Goal: Transaction & Acquisition: Book appointment/travel/reservation

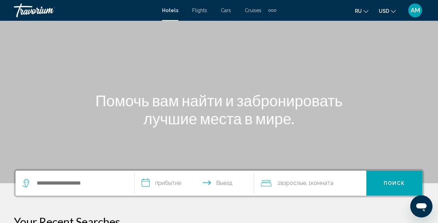
scroll to position [43, 0]
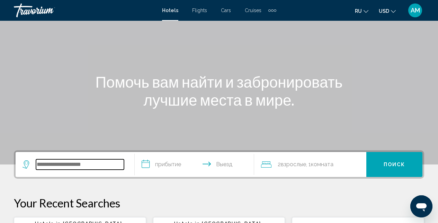
click at [85, 164] on input "Search widget" at bounding box center [80, 164] width 88 height 10
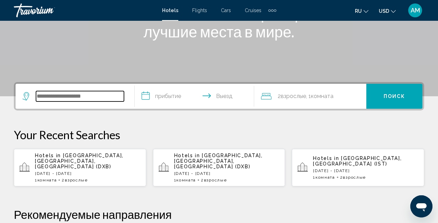
scroll to position [171, 0]
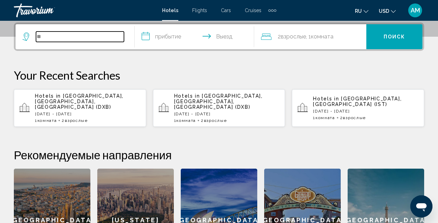
type input "*"
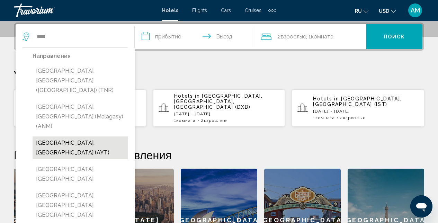
click at [74, 136] on button "[GEOGRAPHIC_DATA], [GEOGRAPHIC_DATA] (AYT)" at bounding box center [80, 147] width 95 height 23
type input "**********"
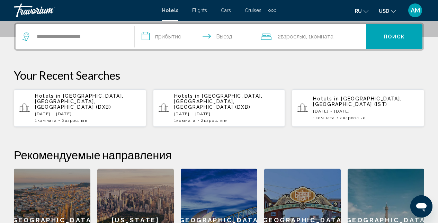
click at [172, 45] on input "**********" at bounding box center [196, 37] width 122 height 27
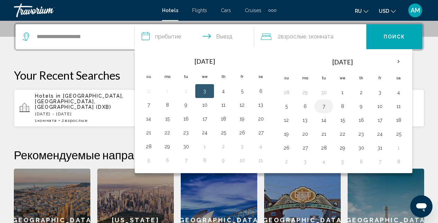
click at [322, 104] on button "7" at bounding box center [323, 106] width 11 height 10
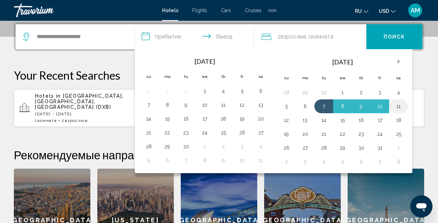
click at [395, 108] on button "11" at bounding box center [398, 106] width 11 height 10
type input "**********"
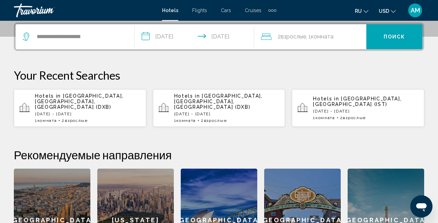
click at [365, 40] on div "2 Взрослый Взрослые , 1 Комната номера" at bounding box center [313, 37] width 105 height 10
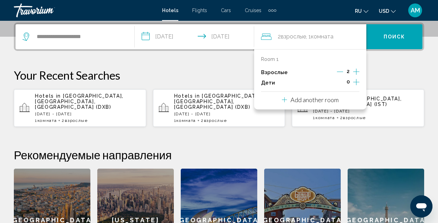
click at [385, 39] on span "Поиск" at bounding box center [394, 37] width 22 height 6
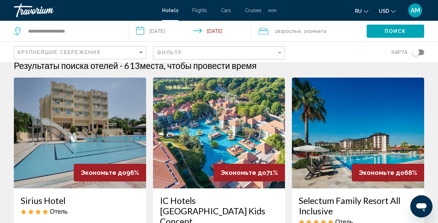
scroll to position [11, 0]
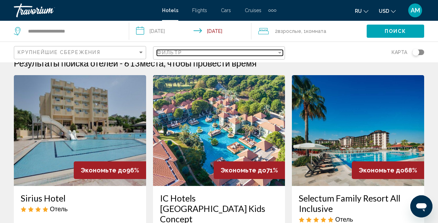
click at [281, 53] on div "Filter" at bounding box center [279, 53] width 6 height 6
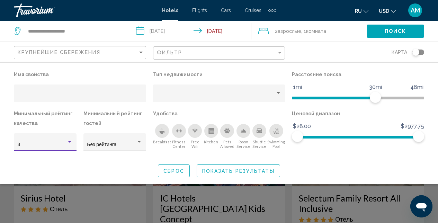
click at [71, 142] on div "Hotel Filters" at bounding box center [69, 142] width 3 height 2
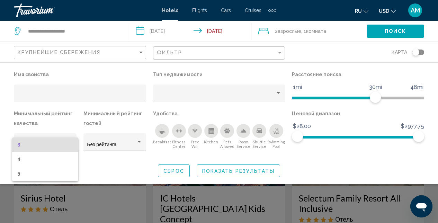
scroll to position [207, 0]
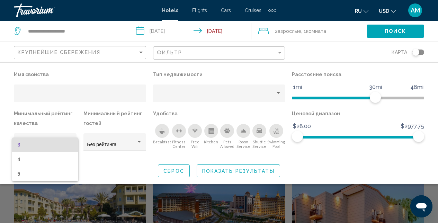
click at [258, 170] on div at bounding box center [219, 111] width 438 height 223
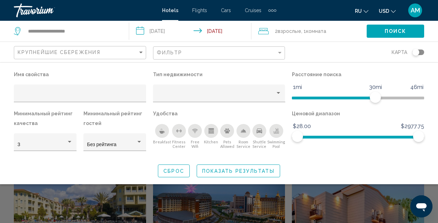
click at [9, 194] on div "Search widget" at bounding box center [219, 163] width 438 height 119
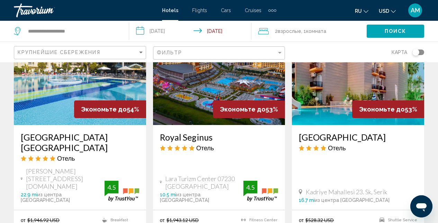
scroll to position [356, 0]
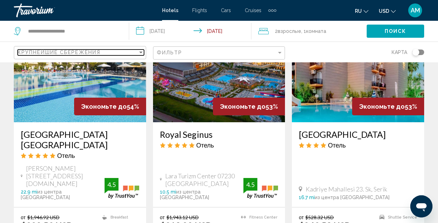
click at [138, 52] on div "Sort by" at bounding box center [141, 52] width 6 height 6
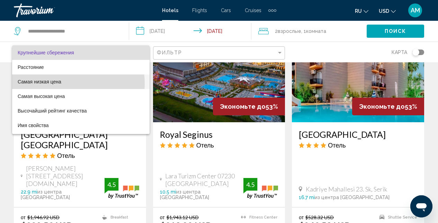
click at [62, 84] on span "Самая низкая цена" at bounding box center [81, 81] width 126 height 15
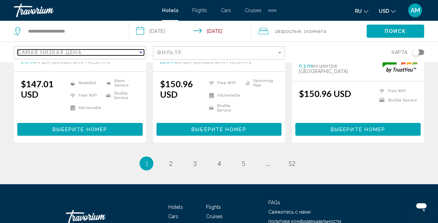
scroll to position [974, 0]
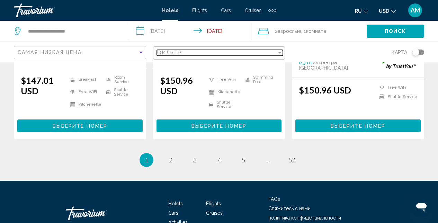
click at [279, 53] on div "Filter" at bounding box center [279, 53] width 3 height 2
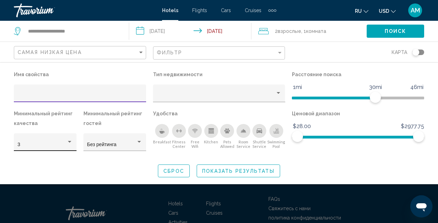
click at [70, 143] on div "Hotel Filters" at bounding box center [69, 142] width 6 height 6
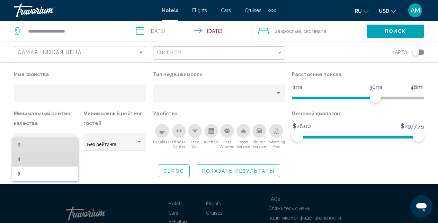
click at [53, 162] on span "4" at bounding box center [45, 159] width 55 height 15
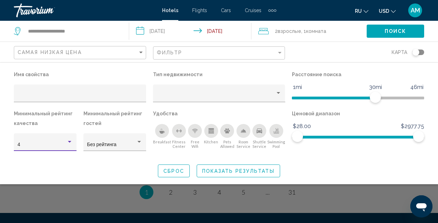
click at [159, 133] on icon "Breakfast" at bounding box center [161, 132] width 5 height 3
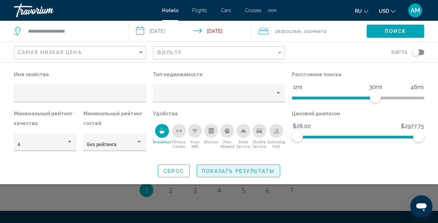
click at [235, 174] on button "Показать результаты" at bounding box center [238, 170] width 83 height 13
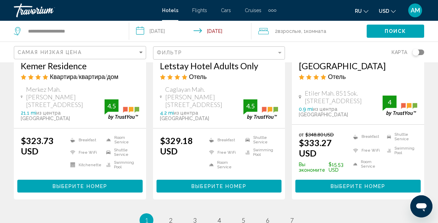
scroll to position [1012, 0]
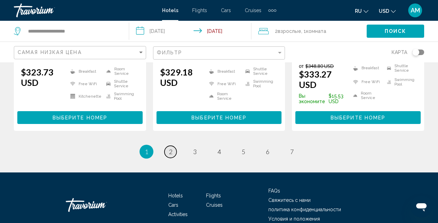
click at [169, 148] on span "2" at bounding box center [170, 152] width 3 height 8
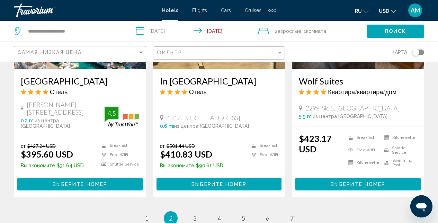
scroll to position [924, 0]
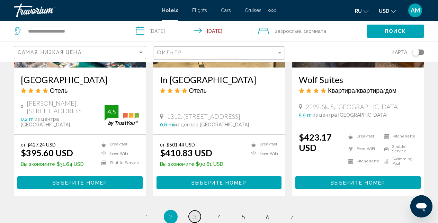
click at [196, 210] on link "page 3" at bounding box center [195, 216] width 12 height 12
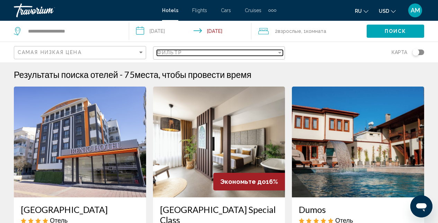
click at [278, 51] on div "Filter" at bounding box center [279, 53] width 6 height 6
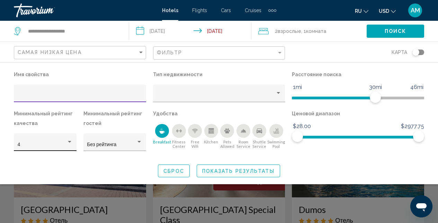
click at [70, 143] on div "Hotel Filters" at bounding box center [69, 142] width 6 height 6
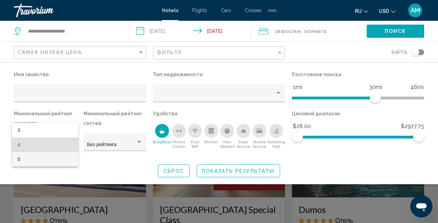
click at [53, 164] on span "5" at bounding box center [45, 159] width 55 height 15
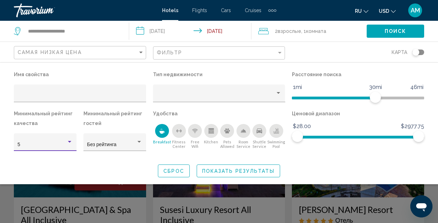
click at [237, 172] on span "Показать результаты" at bounding box center [238, 171] width 72 height 6
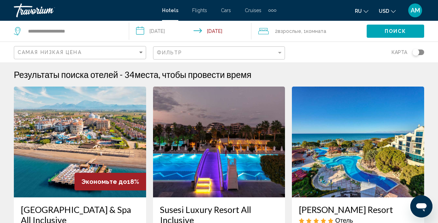
click at [220, 128] on img "Main content" at bounding box center [219, 141] width 132 height 111
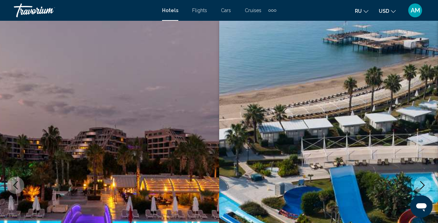
scroll to position [73, 0]
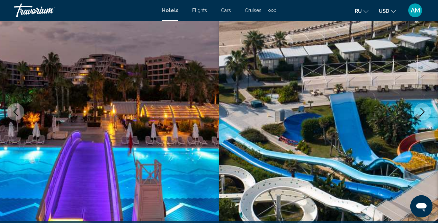
click at [423, 116] on icon "Next image" at bounding box center [422, 112] width 8 height 8
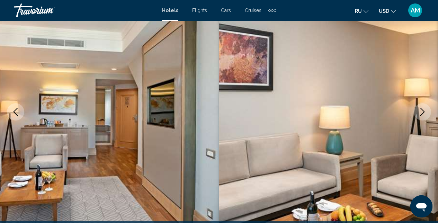
click at [423, 116] on icon "Next image" at bounding box center [422, 112] width 8 height 8
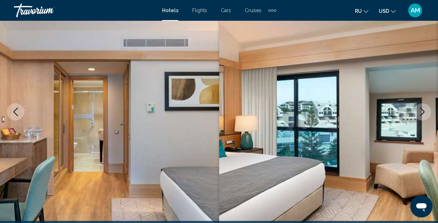
click at [423, 116] on icon "Next image" at bounding box center [422, 112] width 8 height 8
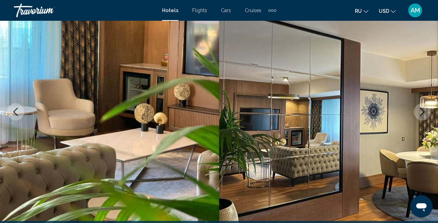
click at [423, 116] on icon "Next image" at bounding box center [422, 112] width 8 height 8
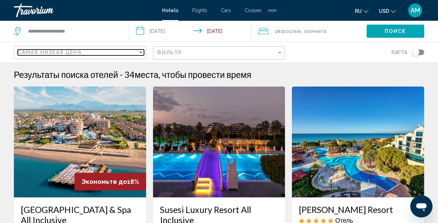
click at [139, 52] on div "Sort by" at bounding box center [140, 53] width 3 height 2
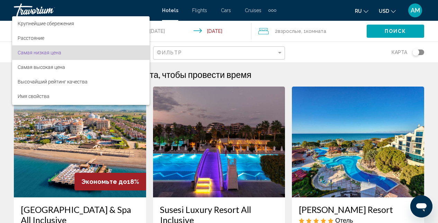
click at [322, 54] on div at bounding box center [219, 111] width 438 height 223
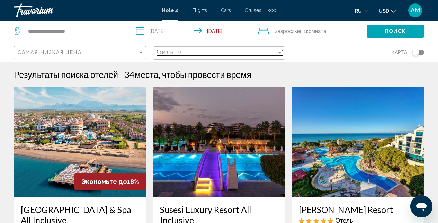
click at [281, 55] on div "Filter" at bounding box center [279, 53] width 6 height 6
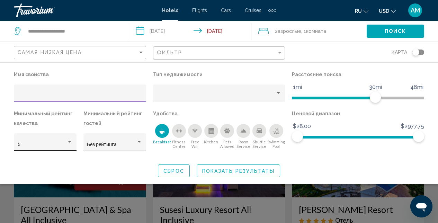
click at [67, 143] on div "Hotel Filters" at bounding box center [69, 142] width 6 height 6
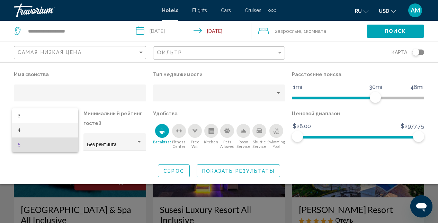
click at [45, 135] on span "4" at bounding box center [45, 130] width 55 height 15
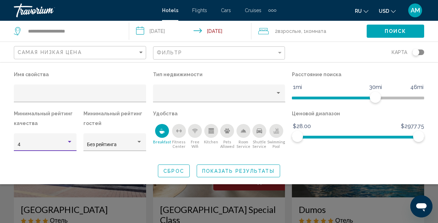
click at [224, 174] on button "Показать результаты" at bounding box center [238, 170] width 83 height 13
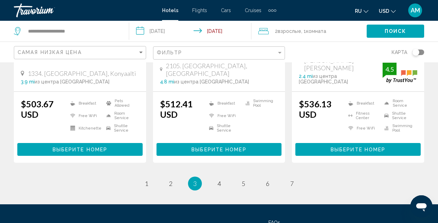
scroll to position [1028, 0]
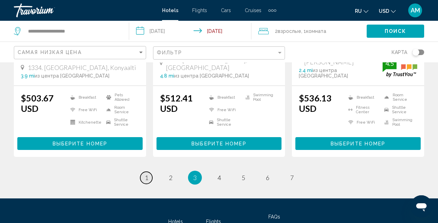
click at [148, 174] on span "1" at bounding box center [146, 178] width 3 height 8
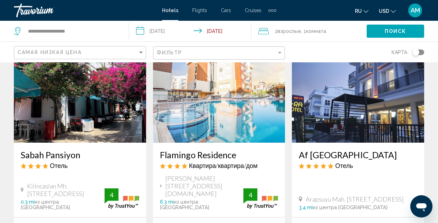
scroll to position [58, 0]
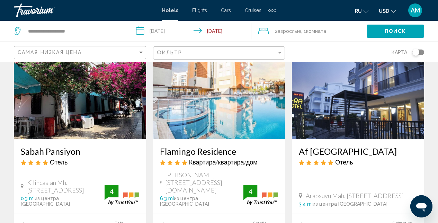
click at [334, 119] on img "Main content" at bounding box center [358, 83] width 132 height 111
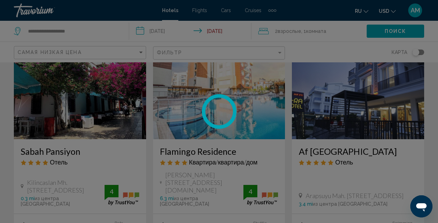
scroll to position [74, 0]
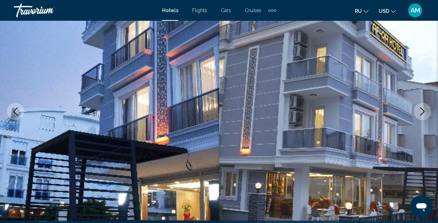
click at [422, 111] on icon "Next image" at bounding box center [422, 111] width 8 height 8
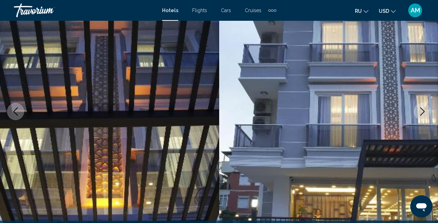
click at [422, 111] on icon "Next image" at bounding box center [422, 111] width 8 height 8
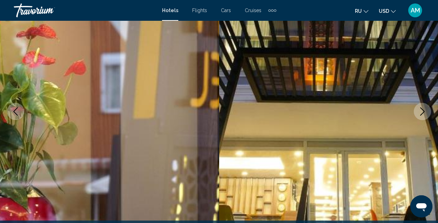
click at [422, 111] on icon "Next image" at bounding box center [422, 111] width 8 height 8
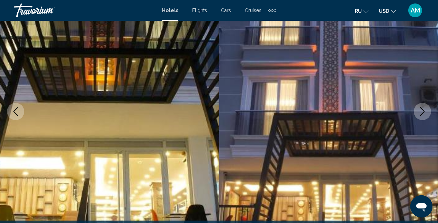
click at [422, 111] on icon "Next image" at bounding box center [422, 111] width 8 height 8
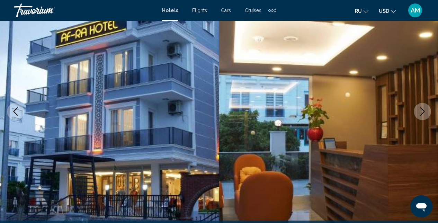
click at [422, 111] on icon "Next image" at bounding box center [422, 111] width 8 height 8
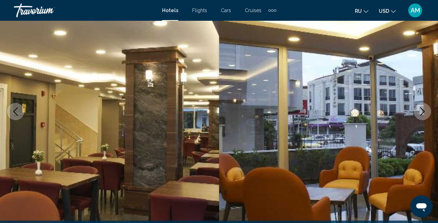
click at [422, 111] on icon "Next image" at bounding box center [422, 111] width 8 height 8
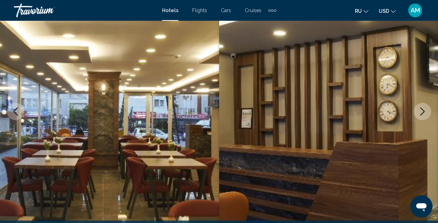
click at [422, 111] on icon "Next image" at bounding box center [422, 111] width 8 height 8
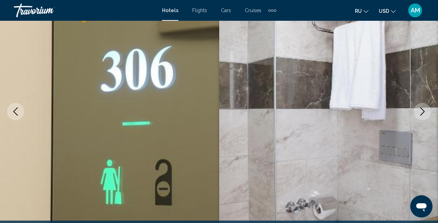
click at [422, 111] on icon "Next image" at bounding box center [422, 111] width 8 height 8
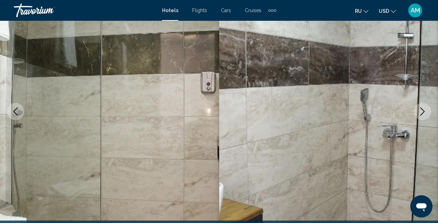
click at [422, 111] on icon "Next image" at bounding box center [422, 111] width 8 height 8
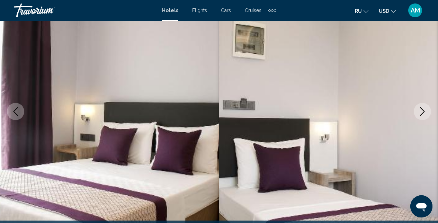
click at [422, 111] on icon "Next image" at bounding box center [422, 111] width 8 height 8
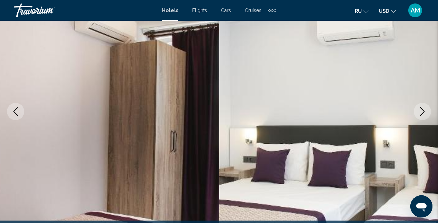
click at [422, 111] on icon "Next image" at bounding box center [422, 111] width 8 height 8
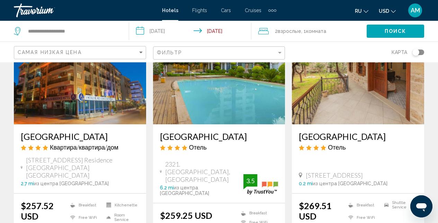
scroll to position [293, 0]
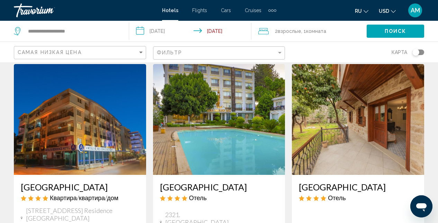
click at [34, 101] on img "Main content" at bounding box center [80, 119] width 132 height 111
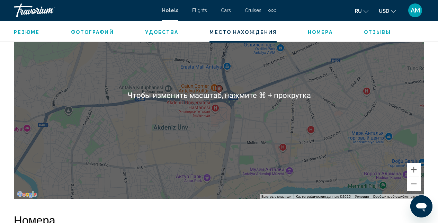
scroll to position [827, 0]
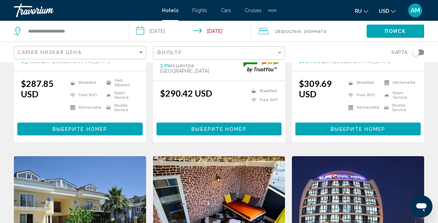
scroll to position [732, 0]
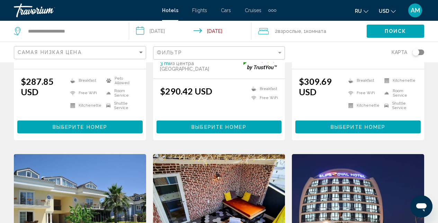
click at [365, 155] on img "Main content" at bounding box center [358, 209] width 132 height 111
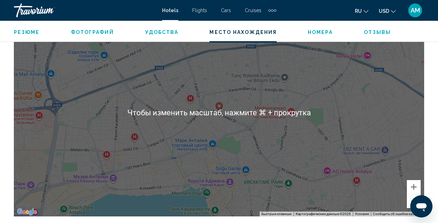
scroll to position [808, 0]
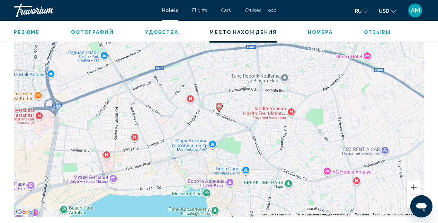
click at [345, 155] on div "Чтобы активировать перетаскивание с помощью клавиатуры, нажмите Alt + Ввод. Пос…" at bounding box center [219, 113] width 410 height 208
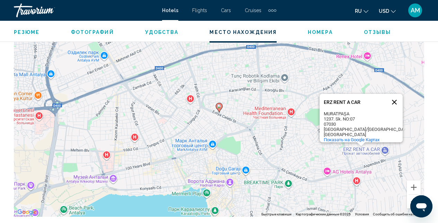
click at [388, 102] on button "Закрыть" at bounding box center [394, 102] width 17 height 17
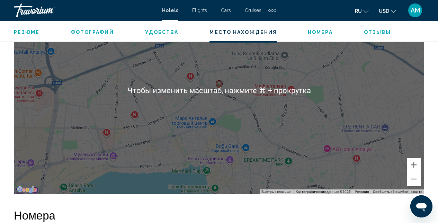
scroll to position [832, 0]
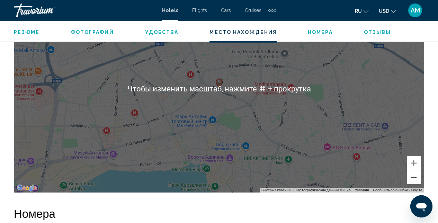
click at [411, 181] on button "Уменьшить" at bounding box center [414, 177] width 14 height 14
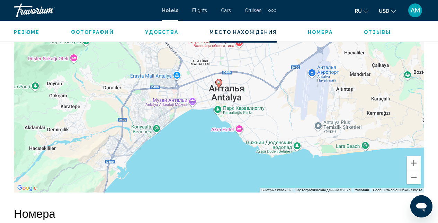
drag, startPoint x: 287, startPoint y: 144, endPoint x: 286, endPoint y: 151, distance: 7.7
click at [286, 151] on div "Чтобы активировать перетаскивание с помощью клавиатуры, нажмите Alt + Ввод. Пос…" at bounding box center [219, 89] width 410 height 208
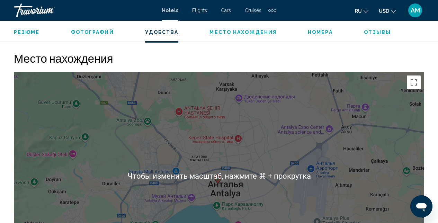
scroll to position [748, 0]
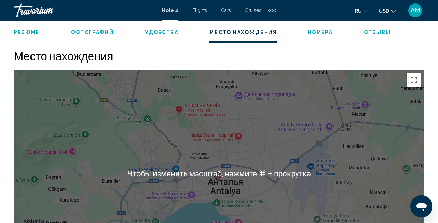
click at [238, 183] on div "Чтобы активировать перетаскивание с помощью клавиатуры, нажмите Alt + Ввод. Пос…" at bounding box center [219, 174] width 410 height 208
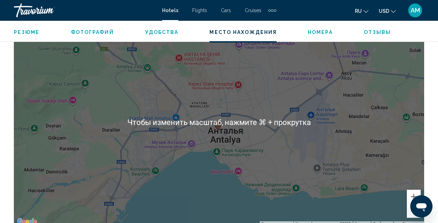
scroll to position [774, 0]
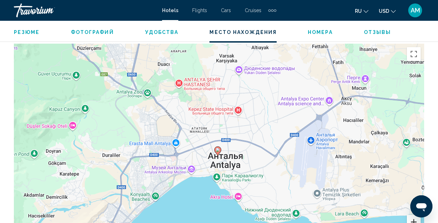
click at [413, 219] on button "Увеличить" at bounding box center [414, 222] width 14 height 14
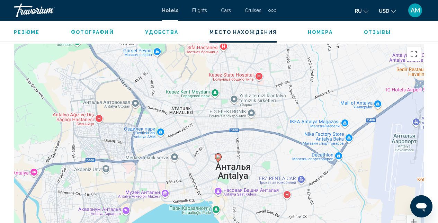
drag, startPoint x: 336, startPoint y: 164, endPoint x: 338, endPoint y: 160, distance: 4.6
click at [338, 160] on div "Чтобы активировать перетаскивание с помощью клавиатуры, нажмите Alt + Ввод. Пос…" at bounding box center [219, 148] width 410 height 208
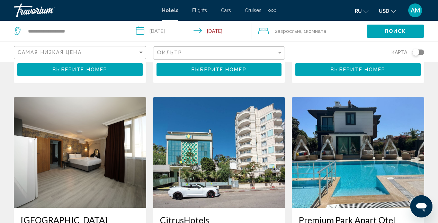
scroll to position [526, 0]
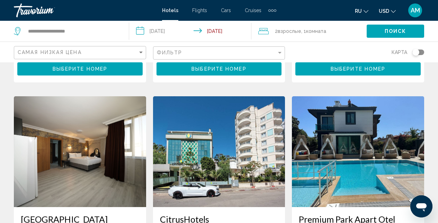
click at [211, 127] on img "Main content" at bounding box center [219, 151] width 132 height 111
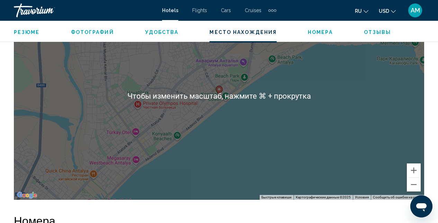
scroll to position [781, 0]
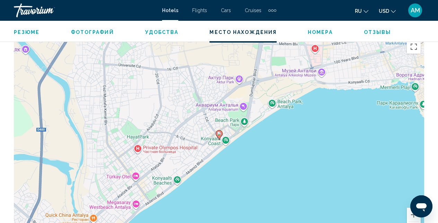
click at [252, 154] on div "Чтобы активировать перетаскивание с помощью клавиатуры, нажмите Alt + Ввод. Пос…" at bounding box center [219, 140] width 410 height 208
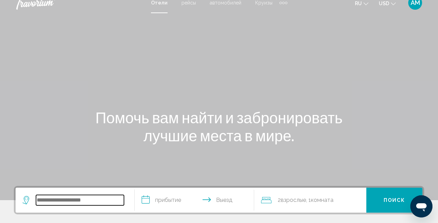
click at [82, 202] on input "Search widget" at bounding box center [80, 200] width 88 height 10
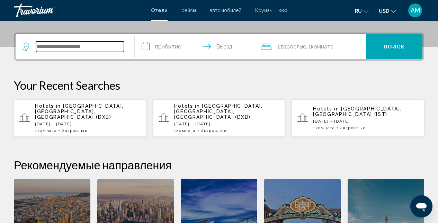
scroll to position [171, 0]
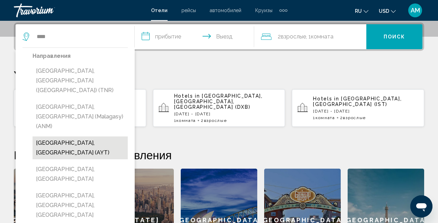
click at [72, 136] on button "[GEOGRAPHIC_DATA], [GEOGRAPHIC_DATA] (AYT)" at bounding box center [80, 147] width 95 height 23
type input "**********"
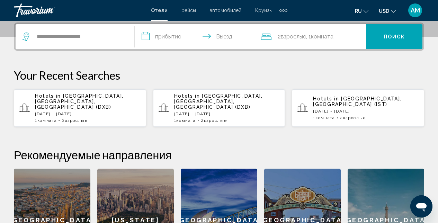
click at [182, 37] on input "**********" at bounding box center [196, 37] width 122 height 27
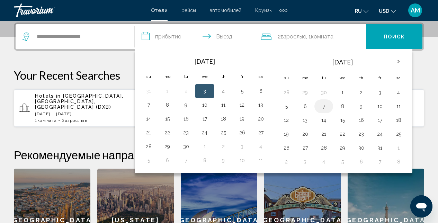
drag, startPoint x: 322, startPoint y: 106, endPoint x: 327, endPoint y: 106, distance: 4.8
click at [322, 106] on button "7" at bounding box center [323, 106] width 11 height 10
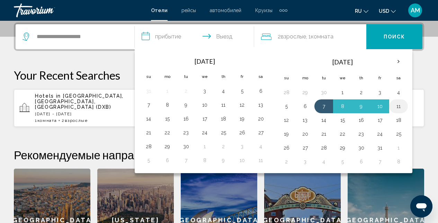
click at [398, 106] on button "11" at bounding box center [398, 106] width 11 height 10
type input "**********"
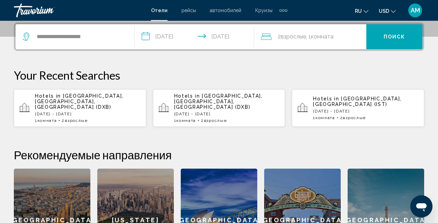
click at [394, 36] on span "Поиск" at bounding box center [394, 37] width 22 height 6
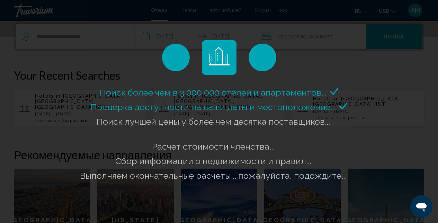
click at [394, 37] on div "Поиск более чем в 3 000 000 отелей и апартаментов..." at bounding box center [219, 111] width 438 height 223
